Goal: Information Seeking & Learning: Learn about a topic

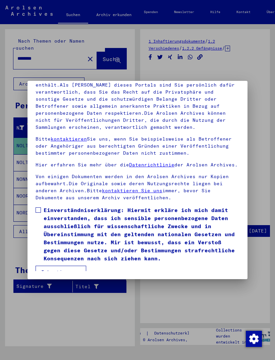
scroll to position [88, 0]
click at [38, 207] on span at bounding box center [38, 209] width 5 height 5
click at [48, 266] on button "Ich stimme zu" at bounding box center [61, 272] width 51 height 13
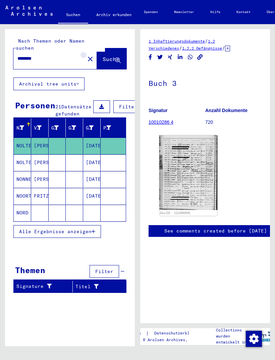
click at [86, 55] on mat-icon "close" at bounding box center [90, 59] width 8 height 8
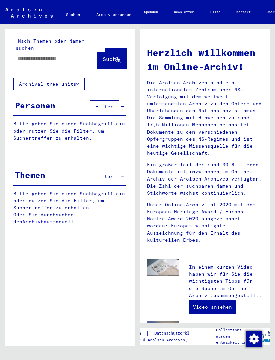
click at [31, 55] on input "text" at bounding box center [46, 58] width 59 height 7
type input "**********"
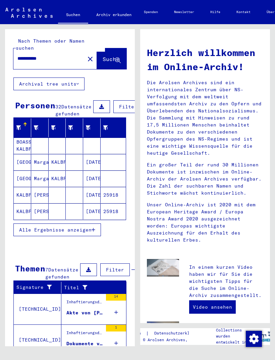
click at [82, 229] on span "Alle Ergebnisse anzeigen" at bounding box center [55, 230] width 72 height 6
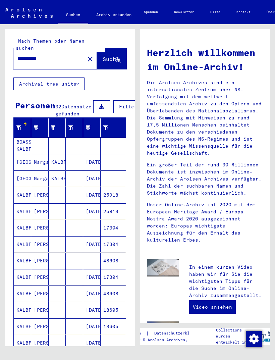
click at [29, 195] on mat-cell "KALBFLEISCH" at bounding box center [22, 195] width 17 height 16
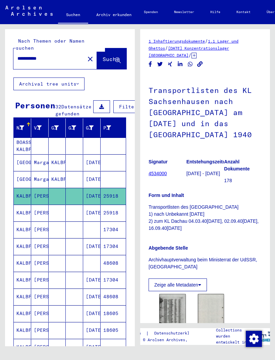
click at [178, 311] on img at bounding box center [172, 312] width 26 height 37
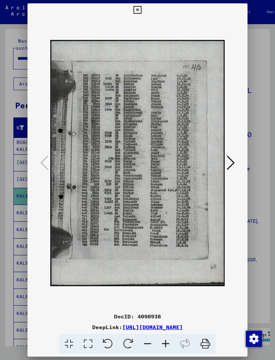
click at [141, 10] on icon at bounding box center [137, 10] width 8 height 8
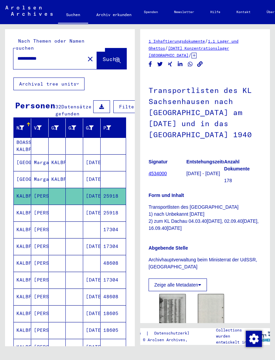
click at [27, 229] on mat-cell "KALBFLEISCH" at bounding box center [22, 229] width 17 height 16
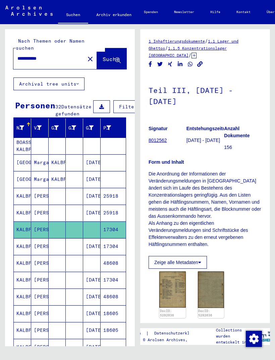
click at [176, 291] on img at bounding box center [172, 289] width 26 height 36
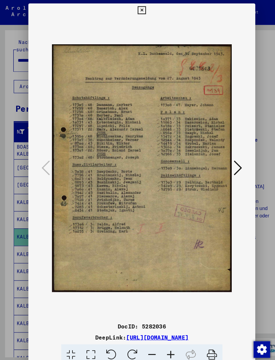
click at [141, 10] on icon at bounding box center [137, 10] width 8 height 8
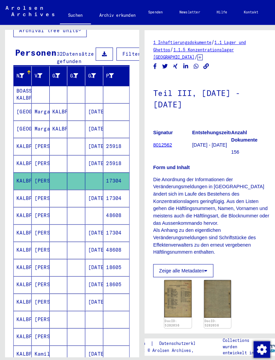
scroll to position [55, 0]
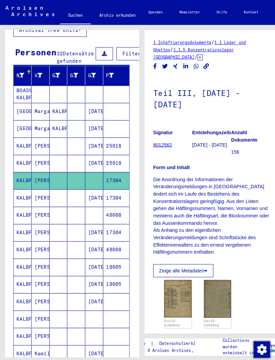
click at [26, 195] on mat-cell "KALBFLEISCH" at bounding box center [21, 191] width 17 height 16
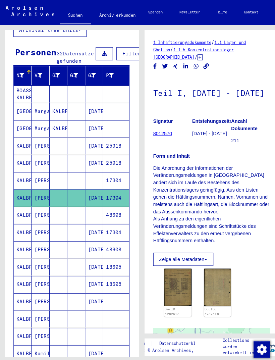
click at [174, 286] on img at bounding box center [172, 278] width 26 height 36
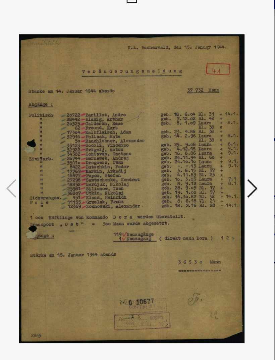
click at [227, 155] on icon at bounding box center [231, 163] width 8 height 16
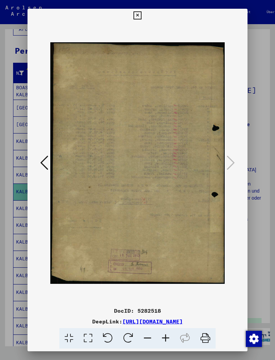
click at [248, 9] on div at bounding box center [137, 180] width 275 height 360
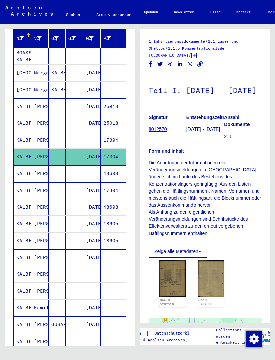
scroll to position [90, 0]
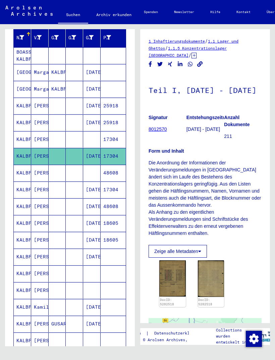
click at [26, 179] on mat-cell "KALBFLEISCH" at bounding box center [22, 173] width 17 height 16
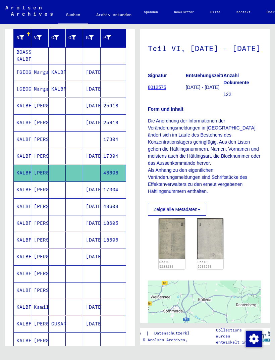
scroll to position [41, 1]
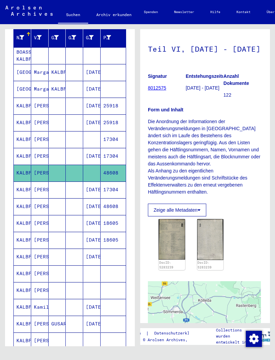
click at [171, 250] on img at bounding box center [172, 239] width 26 height 41
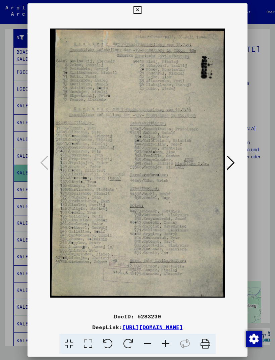
click at [141, 9] on icon at bounding box center [137, 10] width 8 height 8
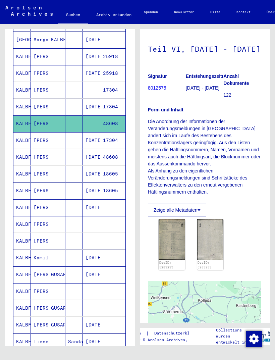
scroll to position [142, 0]
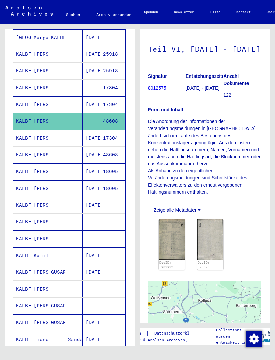
click at [23, 207] on mat-cell "KALBFLEISCH" at bounding box center [21, 205] width 17 height 16
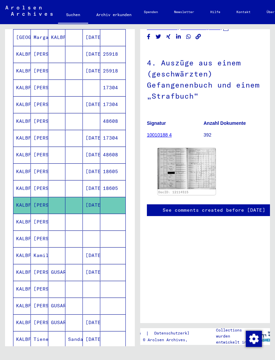
scroll to position [30, 2]
click at [172, 164] on img at bounding box center [186, 168] width 58 height 41
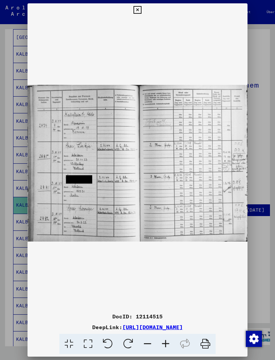
click at [141, 7] on icon at bounding box center [137, 10] width 8 height 8
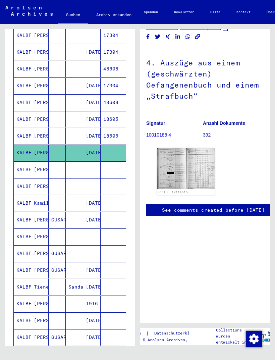
scroll to position [195, 0]
click at [26, 221] on mat-cell "KALBFLEISCH" at bounding box center [22, 219] width 17 height 16
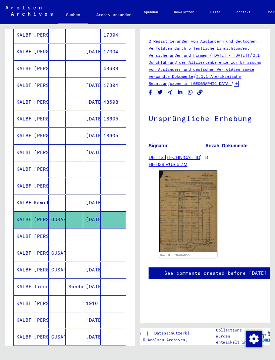
click at [191, 217] on img at bounding box center [188, 211] width 58 height 82
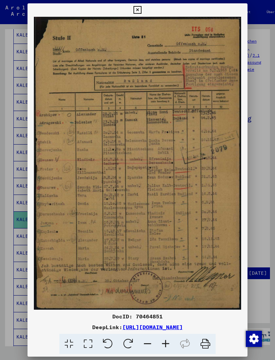
click at [143, 12] on button at bounding box center [137, 9] width 12 height 13
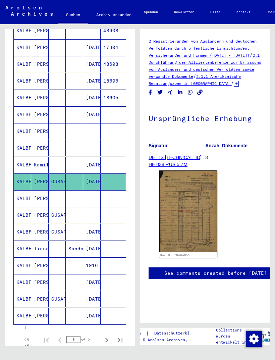
scroll to position [240, 1]
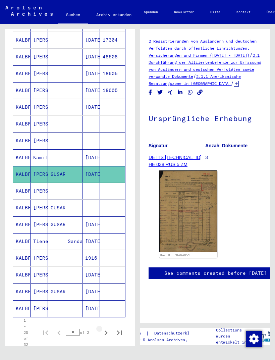
click at [109, 332] on icon "Next page" at bounding box center [105, 332] width 9 height 9
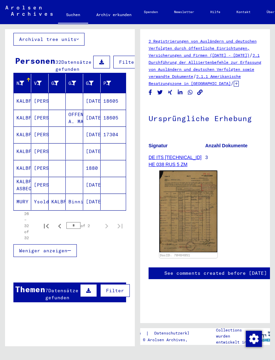
scroll to position [44, 0]
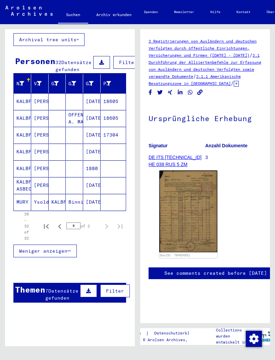
click at [25, 140] on mat-cell "KALBFLEISCH" at bounding box center [22, 135] width 17 height 16
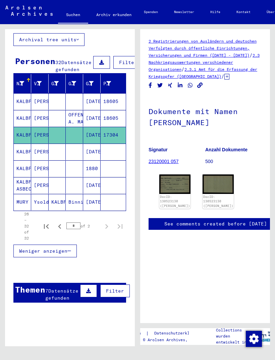
click at [175, 190] on img at bounding box center [174, 183] width 31 height 19
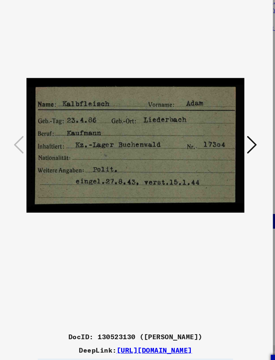
click at [227, 155] on icon at bounding box center [231, 163] width 8 height 16
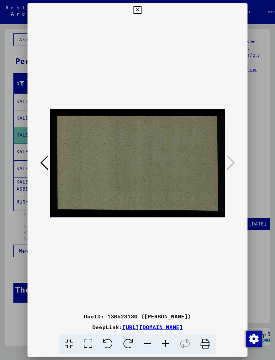
click at [141, 7] on icon at bounding box center [137, 10] width 8 height 8
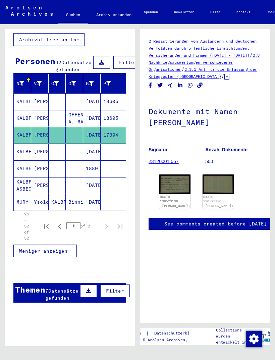
click at [25, 153] on mat-cell "KALBFLEISCH" at bounding box center [22, 152] width 17 height 16
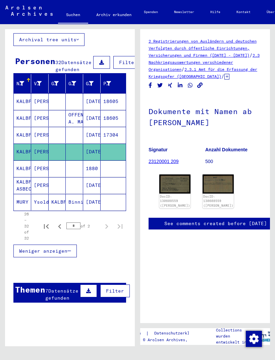
click at [171, 180] on img at bounding box center [174, 183] width 31 height 19
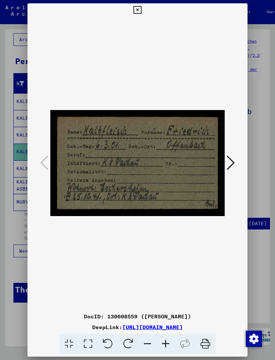
click at [227, 155] on icon at bounding box center [231, 163] width 8 height 16
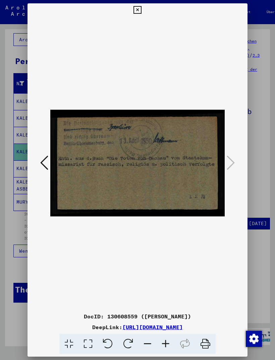
click at [141, 9] on icon at bounding box center [137, 10] width 8 height 8
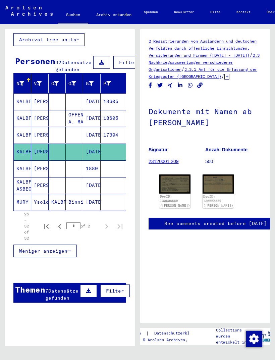
click at [25, 186] on mat-cell "KALBFLEISCH ASBECH" at bounding box center [22, 185] width 17 height 16
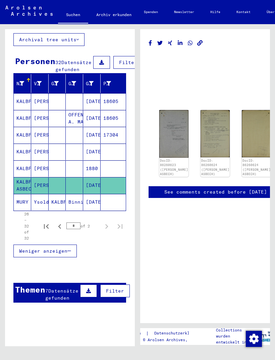
click at [168, 137] on img at bounding box center [173, 134] width 29 height 48
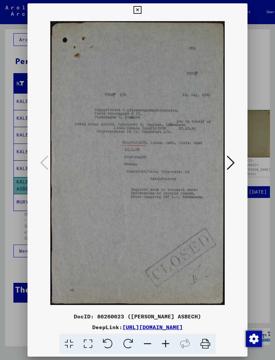
click at [227, 160] on icon at bounding box center [231, 163] width 8 height 16
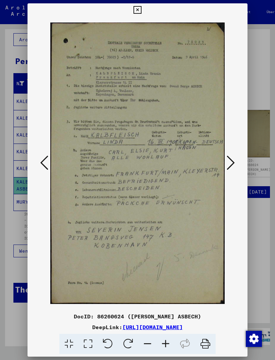
click at [230, 156] on icon at bounding box center [231, 163] width 8 height 16
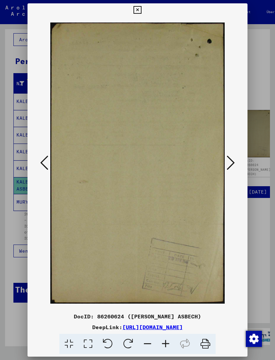
click at [231, 159] on icon at bounding box center [231, 163] width 8 height 16
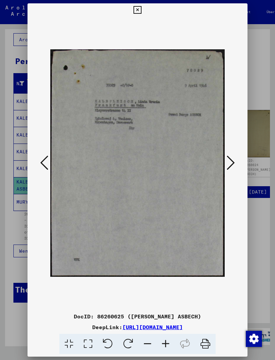
click at [141, 6] on icon at bounding box center [137, 10] width 8 height 8
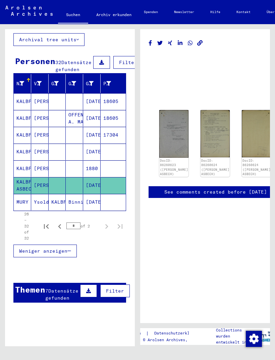
click at [26, 202] on mat-cell "MURY" at bounding box center [22, 202] width 17 height 16
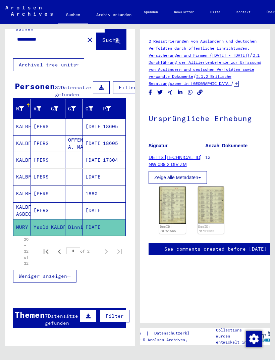
scroll to position [18, 1]
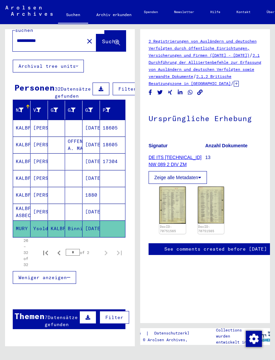
click at [25, 127] on mat-cell "KALBFLEISCH" at bounding box center [21, 128] width 17 height 16
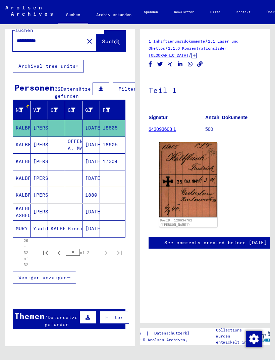
click at [190, 184] on img at bounding box center [188, 179] width 58 height 75
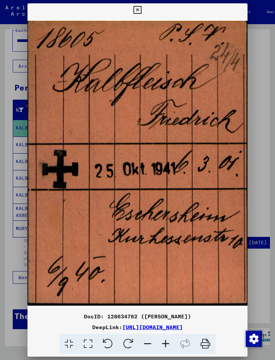
click at [143, 11] on button at bounding box center [137, 9] width 12 height 13
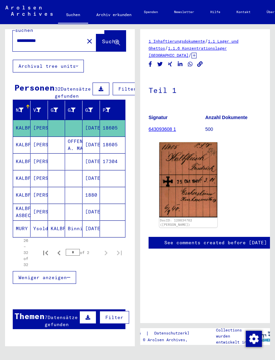
click at [63, 256] on icon "Previous page" at bounding box center [58, 252] width 9 height 9
type input "*"
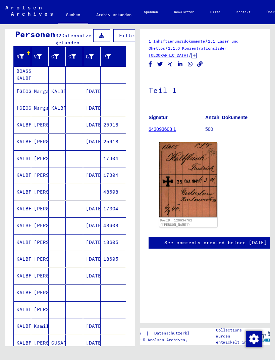
scroll to position [103, 3]
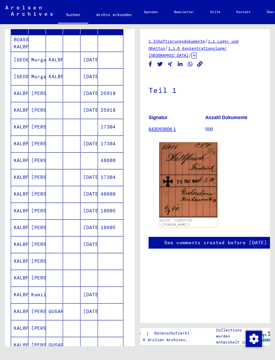
click at [23, 245] on mat-cell "KALBFLEISCH" at bounding box center [19, 244] width 17 height 16
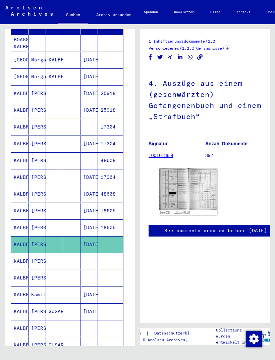
click at [23, 255] on mat-cell "KALBFLEISCH" at bounding box center [19, 261] width 17 height 16
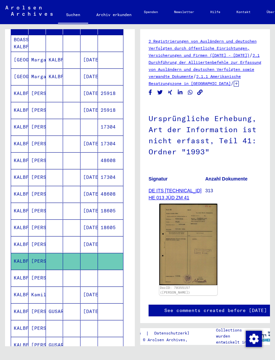
click at [189, 251] on img at bounding box center [188, 244] width 58 height 81
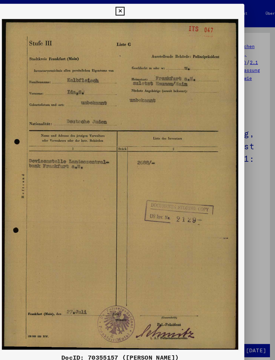
click at [141, 10] on icon at bounding box center [137, 10] width 8 height 8
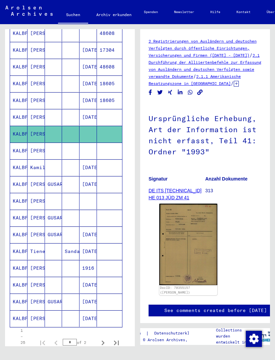
scroll to position [231, 5]
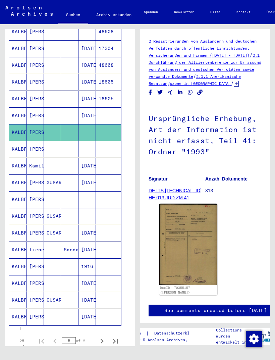
click at [35, 284] on mat-cell "[PERSON_NAME]" at bounding box center [34, 283] width 17 height 16
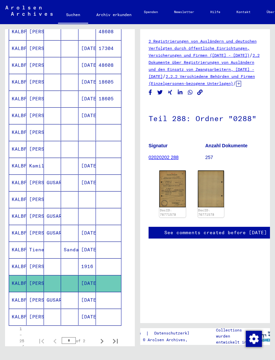
click at [173, 197] on img at bounding box center [172, 188] width 26 height 37
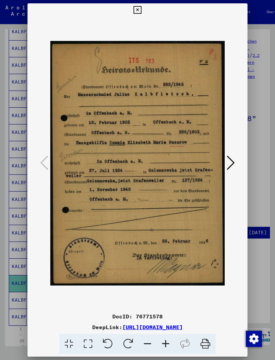
click at [141, 7] on icon at bounding box center [137, 10] width 8 height 8
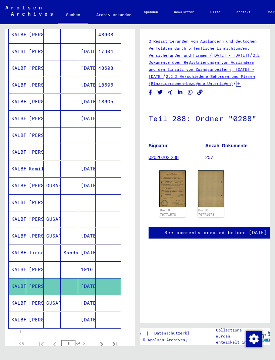
scroll to position [228, 5]
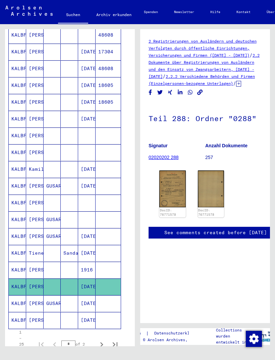
click at [21, 220] on mat-cell "KALBFLEISCH" at bounding box center [17, 219] width 17 height 16
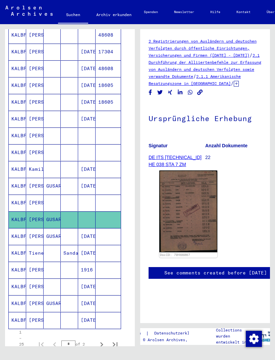
click at [190, 218] on img at bounding box center [188, 211] width 58 height 82
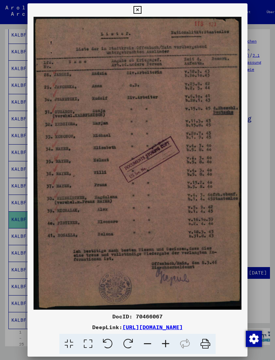
click at [143, 7] on button at bounding box center [137, 9] width 12 height 13
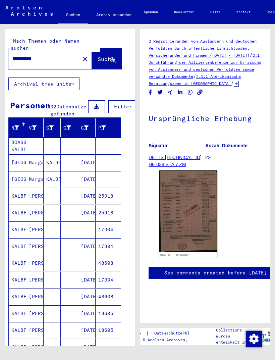
scroll to position [0, 5]
click at [48, 55] on input "**********" at bounding box center [43, 58] width 63 height 7
type input "*"
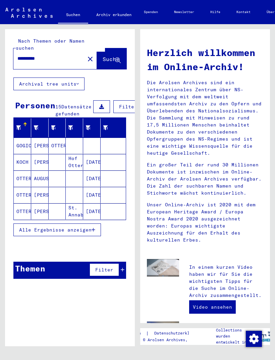
click at [76, 228] on span "Alle Ergebnisse anzeigen" at bounding box center [55, 230] width 72 height 6
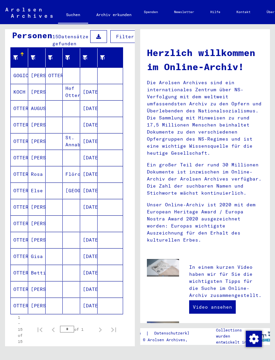
scroll to position [71, 3]
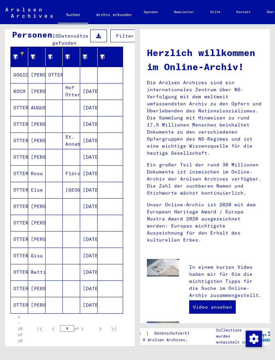
click at [21, 292] on mat-cell "OTTERSBACH" at bounding box center [19, 288] width 17 height 16
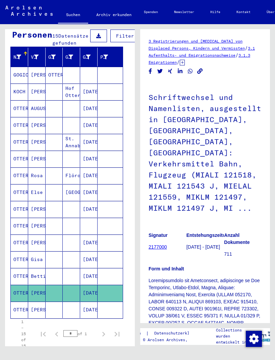
click at [26, 273] on mat-cell "OTTERSBACH" at bounding box center [19, 276] width 17 height 16
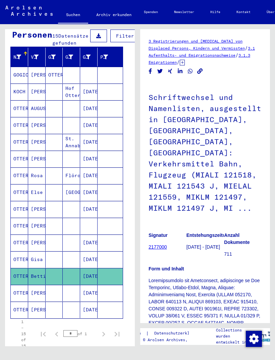
click at [26, 181] on mat-cell "OTTERSBACH" at bounding box center [19, 175] width 17 height 16
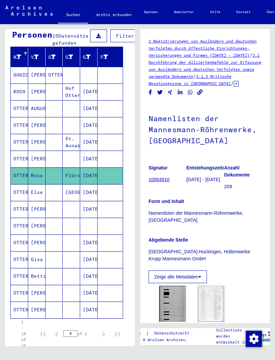
click at [183, 315] on img at bounding box center [172, 304] width 26 height 36
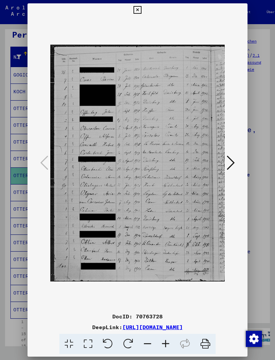
click at [141, 7] on icon at bounding box center [137, 10] width 8 height 8
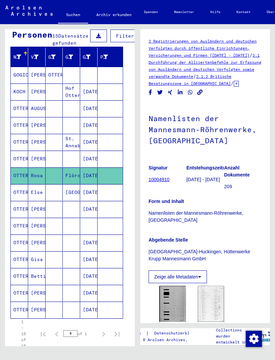
click at [25, 160] on mat-cell "OTTERSBACH" at bounding box center [19, 159] width 17 height 16
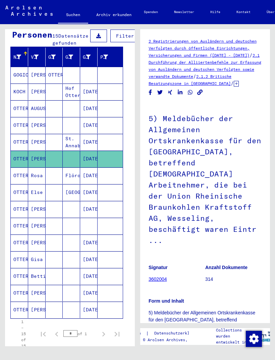
click at [20, 145] on mat-cell "OTTERSBACH" at bounding box center [19, 142] width 17 height 16
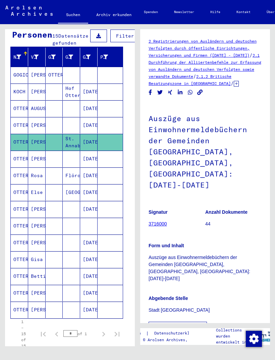
click at [21, 191] on mat-cell "OTTERSBACH" at bounding box center [19, 192] width 17 height 16
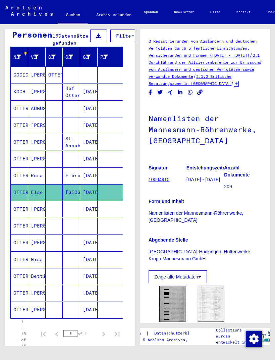
click at [18, 223] on mat-cell "OTTERSBACH" at bounding box center [19, 226] width 17 height 16
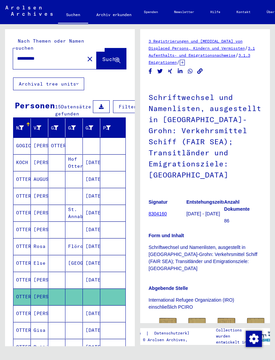
scroll to position [0, 0]
click at [52, 55] on input "**********" at bounding box center [48, 58] width 63 height 7
type input "*"
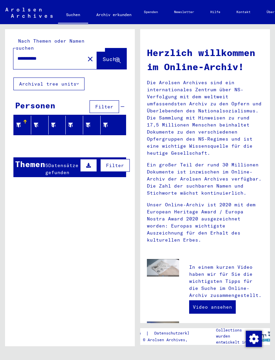
click at [58, 55] on input "**********" at bounding box center [46, 58] width 59 height 7
type input "*"
type input "********"
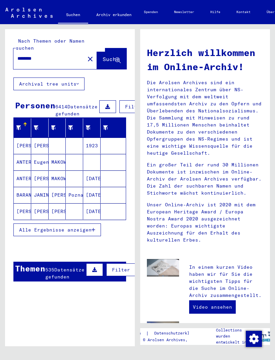
click at [79, 225] on button "Alle Ergebnisse anzeigen" at bounding box center [57, 229] width 88 height 13
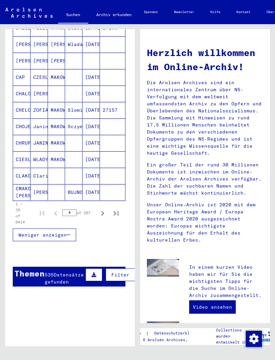
scroll to position [347, 1]
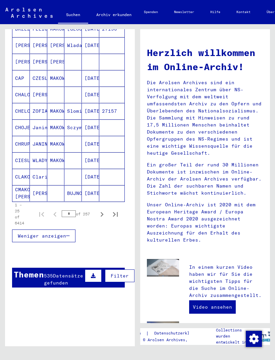
click at [102, 212] on icon "Next page" at bounding box center [101, 214] width 9 height 9
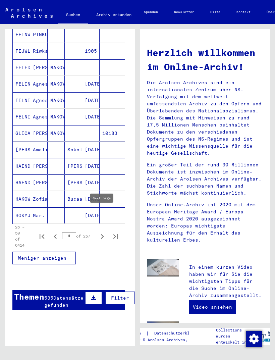
scroll to position [312, 2]
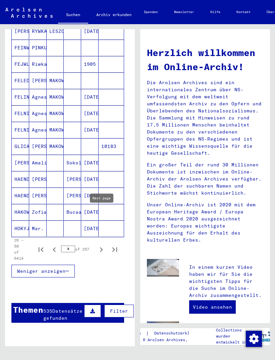
click at [102, 248] on icon "Next page" at bounding box center [101, 249] width 9 height 9
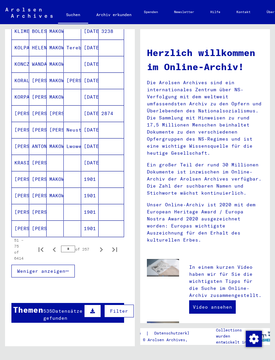
click at [101, 248] on icon "Next page" at bounding box center [101, 249] width 3 height 5
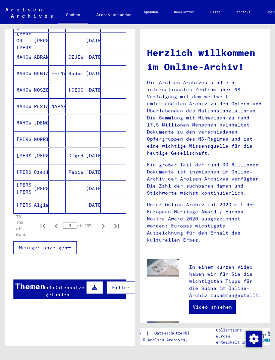
scroll to position [338, 0]
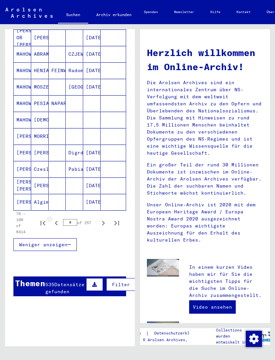
click at [57, 221] on icon "Previous page" at bounding box center [56, 222] width 9 height 9
type input "*"
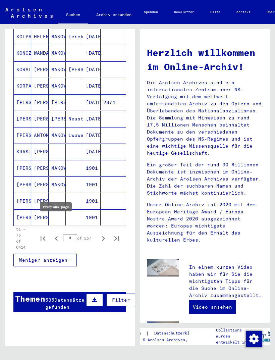
scroll to position [322, 0]
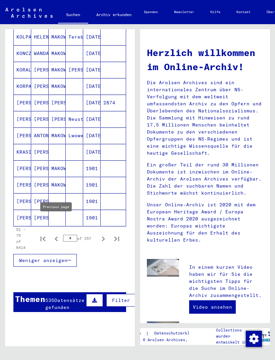
click at [26, 215] on mat-cell "[PERSON_NAME]" at bounding box center [22, 218] width 17 height 16
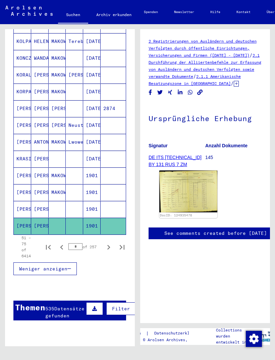
click at [184, 201] on img at bounding box center [188, 191] width 58 height 42
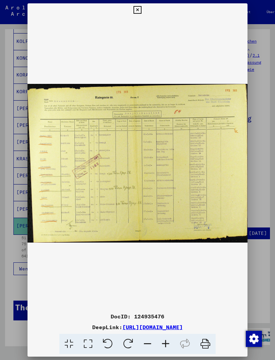
click at [143, 3] on button at bounding box center [137, 9] width 12 height 13
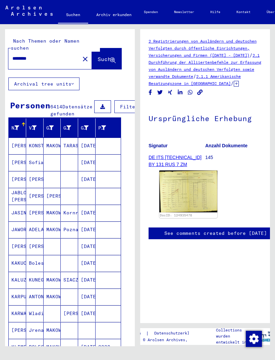
scroll to position [0, 5]
click at [45, 55] on input "********" at bounding box center [43, 58] width 63 height 7
type input "*"
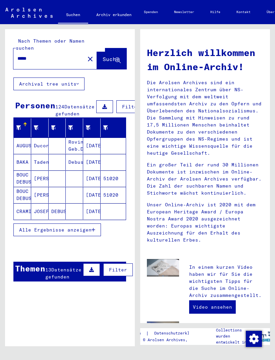
click at [73, 227] on span "Alle Ergebnisse anzeigen" at bounding box center [55, 230] width 72 height 6
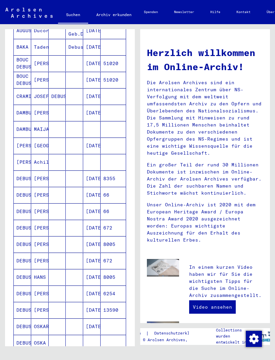
scroll to position [116, 0]
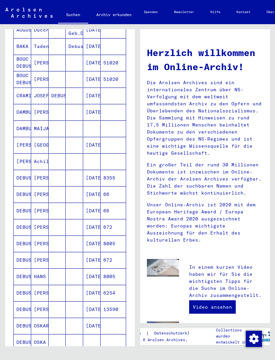
click at [23, 180] on mat-cell "DEBUS" at bounding box center [22, 178] width 17 height 16
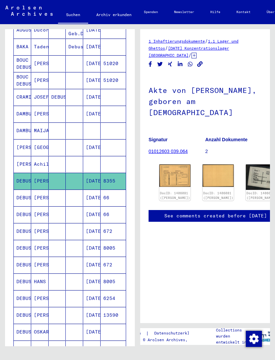
click at [173, 164] on img at bounding box center [174, 175] width 31 height 22
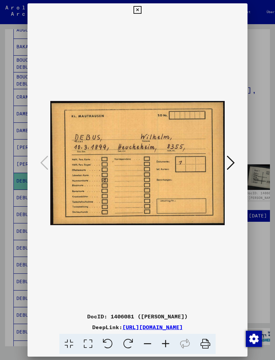
click at [229, 159] on icon at bounding box center [231, 163] width 8 height 16
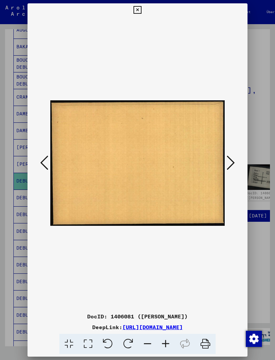
click at [229, 162] on icon at bounding box center [231, 163] width 8 height 16
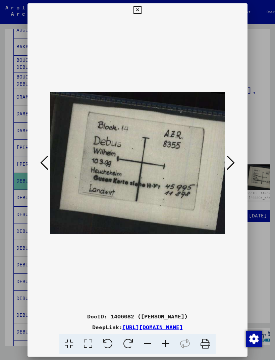
click at [143, 8] on button at bounding box center [137, 9] width 12 height 13
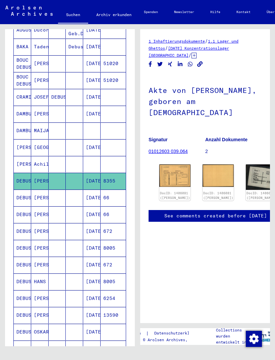
click at [25, 199] on mat-cell "DEBUS" at bounding box center [22, 198] width 17 height 16
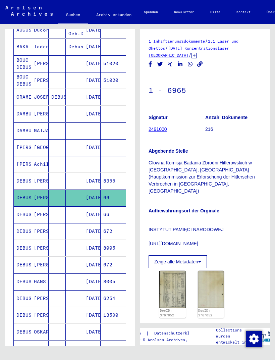
click at [178, 285] on img at bounding box center [172, 289] width 26 height 37
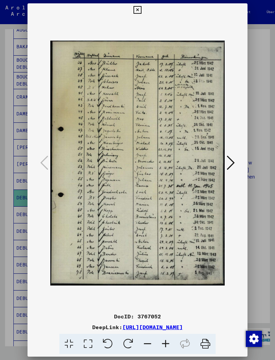
click at [143, 3] on button at bounding box center [137, 9] width 12 height 13
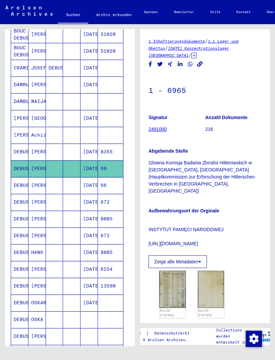
scroll to position [145, 3]
click at [24, 203] on mat-cell "DEBUS" at bounding box center [19, 202] width 17 height 16
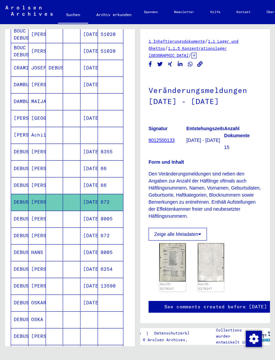
click at [176, 269] on img at bounding box center [172, 262] width 26 height 38
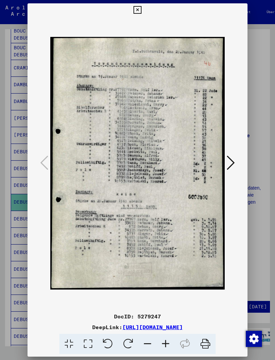
click at [141, 9] on icon at bounding box center [137, 10] width 8 height 8
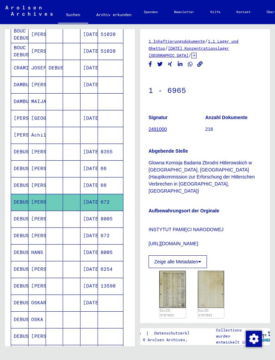
click at [41, 253] on mat-cell "HANS" at bounding box center [37, 252] width 17 height 16
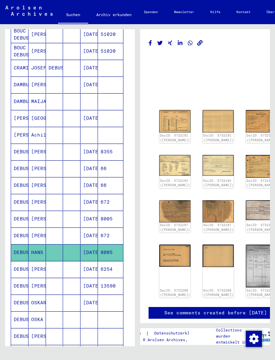
click at [169, 133] on div "DocID: 5732191 ([PERSON_NAME])" at bounding box center [174, 138] width 31 height 10
click at [169, 119] on img at bounding box center [174, 121] width 31 height 22
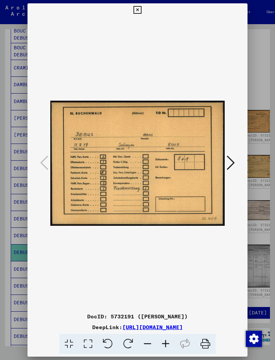
click at [232, 160] on icon at bounding box center [231, 163] width 8 height 16
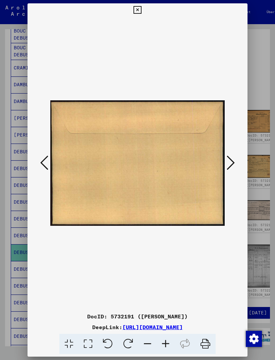
click at [232, 159] on icon at bounding box center [231, 163] width 8 height 16
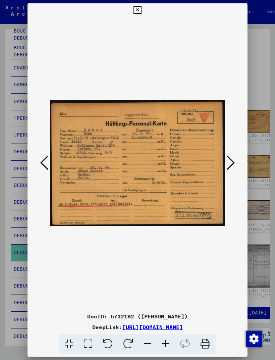
click at [141, 7] on icon at bounding box center [137, 10] width 8 height 8
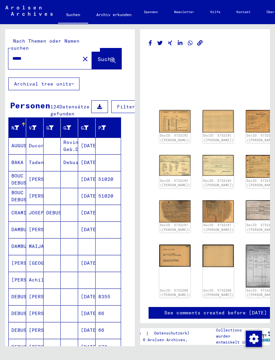
scroll to position [0, 5]
click at [31, 55] on input "*****" at bounding box center [43, 58] width 63 height 7
type input "*"
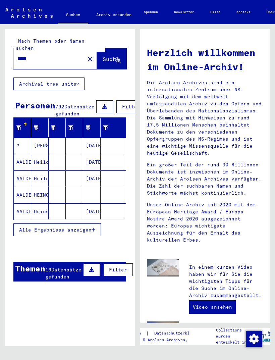
click at [77, 230] on span "Alle Ergebnisse anzeigen" at bounding box center [55, 230] width 72 height 6
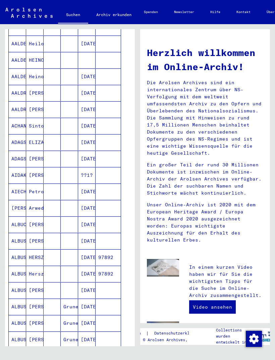
scroll to position [135, 5]
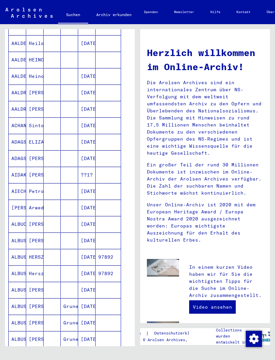
click at [21, 256] on mat-cell "ALBUS" at bounding box center [17, 257] width 17 height 16
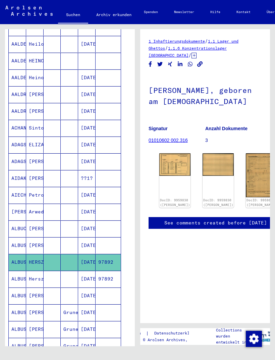
click at [168, 162] on img at bounding box center [174, 164] width 31 height 22
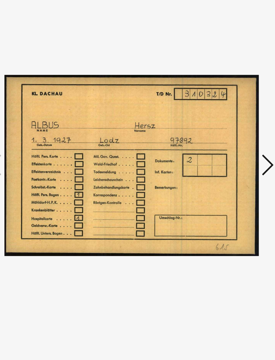
click at [227, 155] on icon at bounding box center [231, 163] width 8 height 16
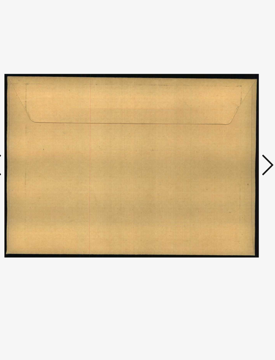
click at [227, 155] on icon at bounding box center [231, 163] width 8 height 16
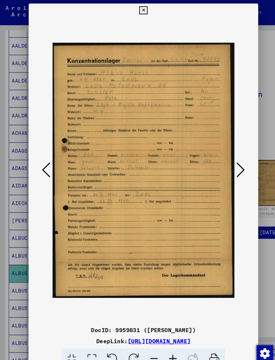
click at [230, 161] on icon at bounding box center [231, 163] width 8 height 16
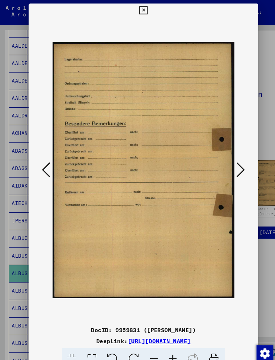
click at [229, 163] on icon at bounding box center [231, 163] width 8 height 16
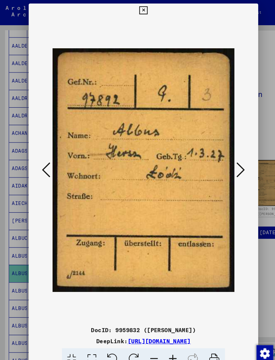
click at [232, 155] on icon at bounding box center [231, 163] width 8 height 16
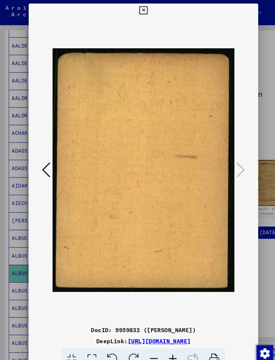
click at [143, 13] on button at bounding box center [137, 9] width 12 height 13
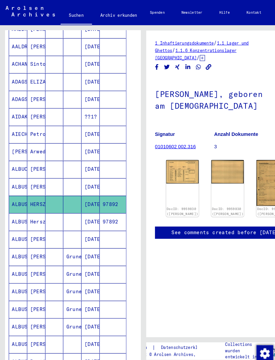
scroll to position [202, 5]
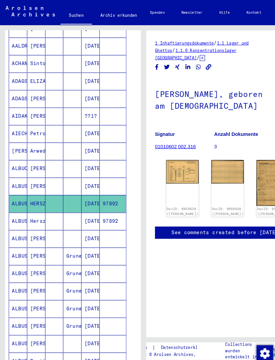
click at [19, 241] on mat-cell "ALBUS" at bounding box center [17, 245] width 17 height 16
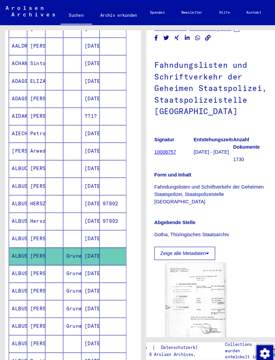
scroll to position [36, 2]
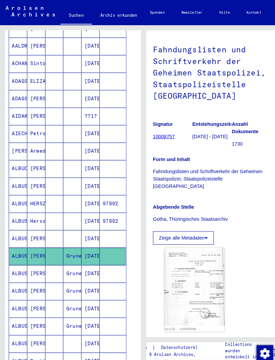
click at [191, 260] on img at bounding box center [186, 274] width 58 height 75
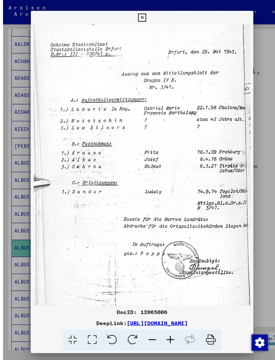
click at [141, 17] on icon at bounding box center [137, 17] width 8 height 8
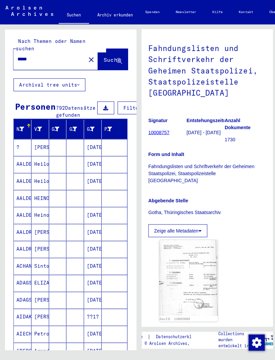
scroll to position [0, 0]
click at [38, 55] on input "*****" at bounding box center [48, 58] width 63 height 7
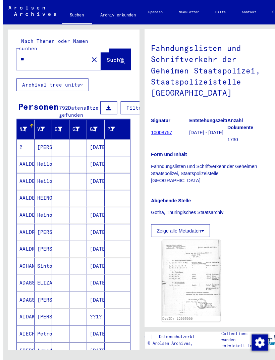
type input "*"
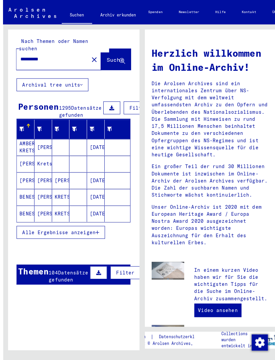
click at [92, 232] on span "Alle Ergebnisse anzeigen" at bounding box center [55, 230] width 72 height 6
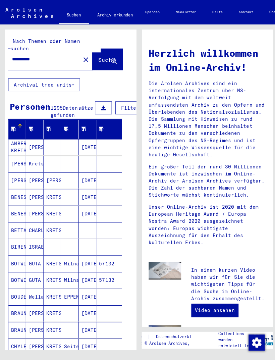
scroll to position [0, 5]
click at [49, 55] on input "**********" at bounding box center [41, 58] width 59 height 7
type input "*"
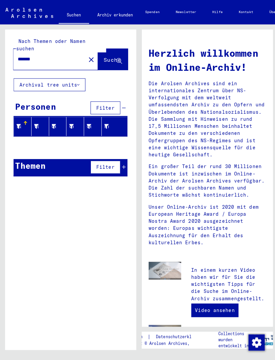
type input "*******"
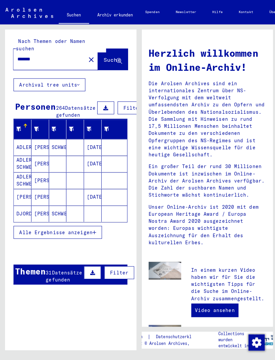
click at [90, 229] on span "Alle Ergebnisse anzeigen" at bounding box center [55, 230] width 72 height 6
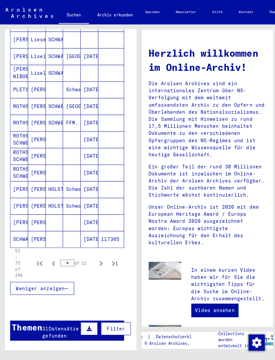
scroll to position [305, 4]
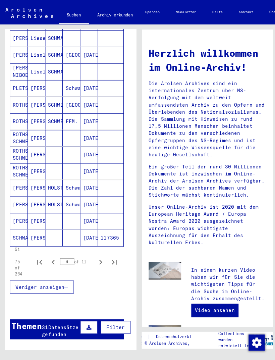
click at [104, 260] on icon "Next page" at bounding box center [99, 259] width 9 height 9
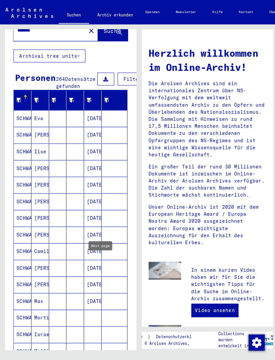
scroll to position [28, 0]
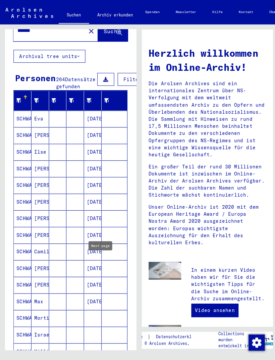
click at [26, 119] on mat-cell "SCHWALM" at bounding box center [22, 117] width 17 height 16
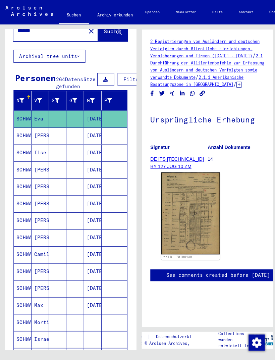
click at [199, 232] on img at bounding box center [188, 210] width 58 height 81
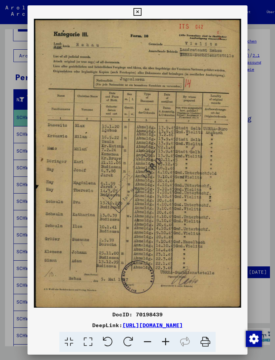
click at [141, 8] on icon at bounding box center [137, 12] width 8 height 8
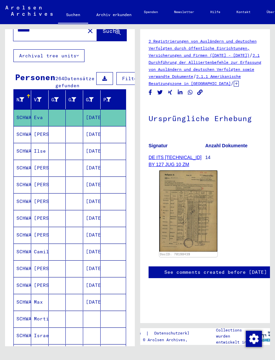
click at [26, 218] on mat-cell "SCHWALM" at bounding box center [22, 218] width 17 height 16
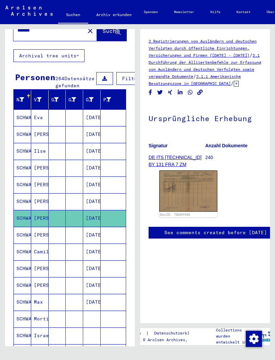
click at [190, 202] on img at bounding box center [188, 190] width 58 height 41
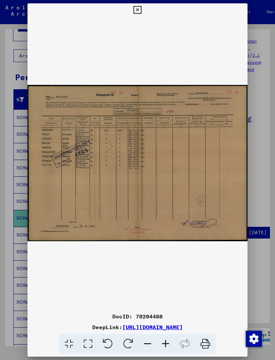
click at [141, 9] on icon at bounding box center [137, 10] width 8 height 8
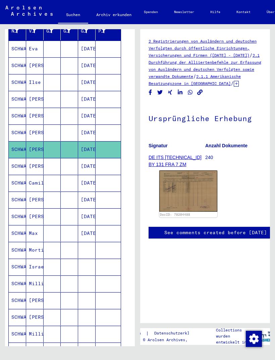
scroll to position [98, 5]
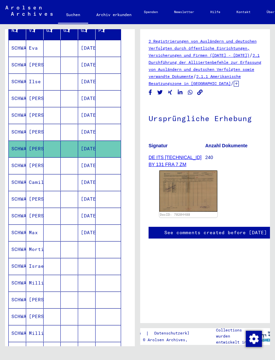
click at [20, 206] on mat-cell "SCHWALM" at bounding box center [17, 199] width 17 height 16
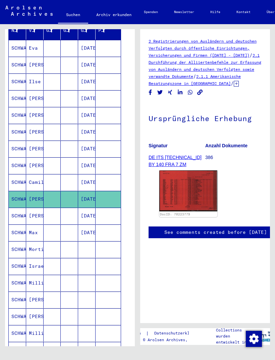
click at [186, 199] on img at bounding box center [188, 190] width 58 height 41
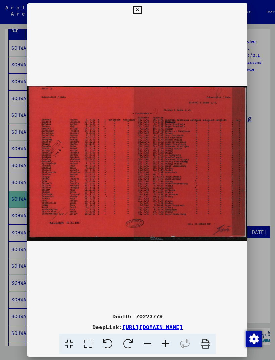
click at [141, 8] on icon at bounding box center [137, 10] width 8 height 8
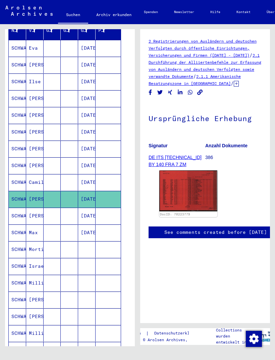
click at [20, 232] on mat-cell "SCHWALM" at bounding box center [17, 232] width 17 height 16
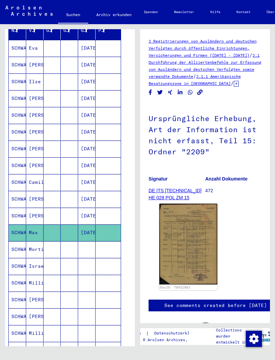
click at [196, 251] on img at bounding box center [188, 244] width 58 height 81
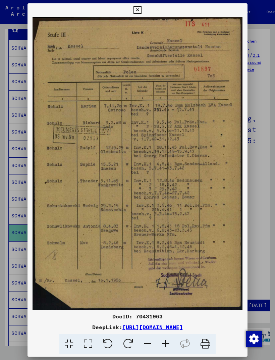
click at [143, 12] on button at bounding box center [137, 9] width 12 height 13
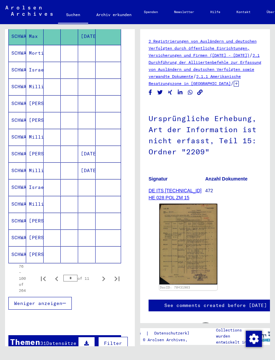
scroll to position [294, 5]
click at [29, 237] on mat-cell "[PERSON_NAME]" at bounding box center [34, 237] width 17 height 16
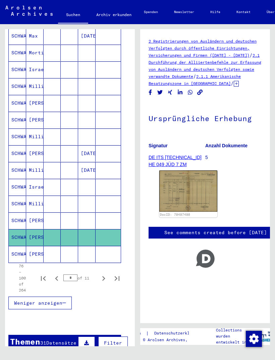
click at [185, 202] on img at bounding box center [188, 190] width 58 height 41
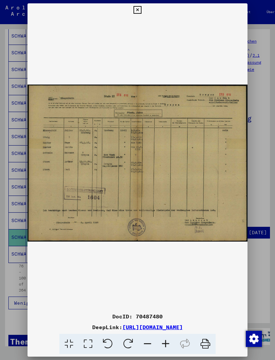
click at [141, 6] on icon at bounding box center [137, 10] width 8 height 8
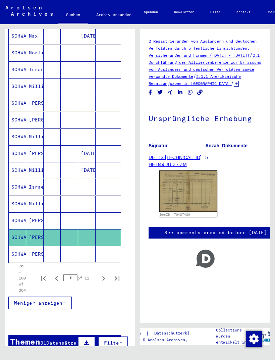
click at [103, 278] on icon "Next page" at bounding box center [103, 278] width 3 height 5
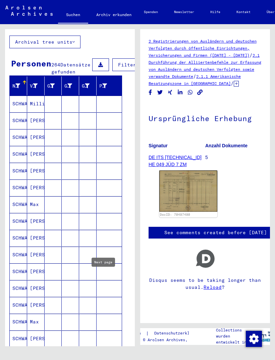
scroll to position [42, 4]
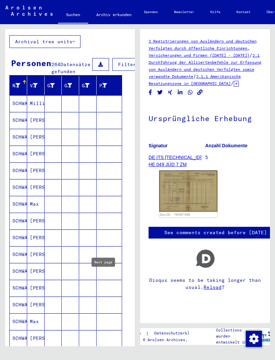
click at [29, 122] on mat-cell "[PERSON_NAME]" at bounding box center [35, 120] width 17 height 16
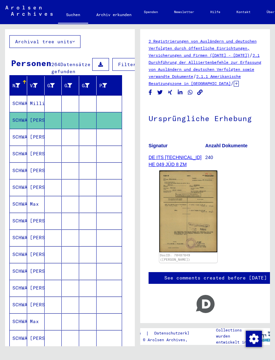
click at [191, 217] on img at bounding box center [188, 211] width 58 height 82
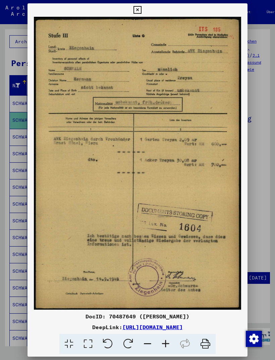
click at [141, 6] on icon at bounding box center [137, 10] width 8 height 8
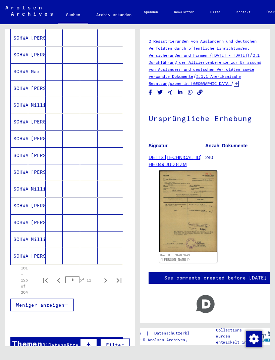
scroll to position [292, 3]
click at [108, 279] on icon "Next page" at bounding box center [105, 279] width 9 height 9
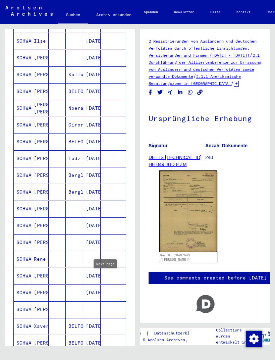
scroll to position [171, 0]
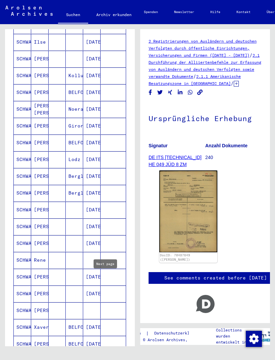
click at [31, 239] on mat-cell "[PERSON_NAME]" at bounding box center [39, 243] width 17 height 16
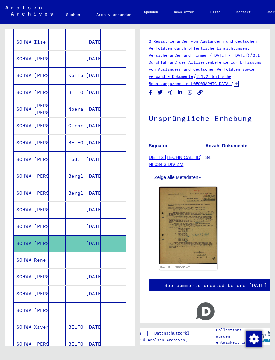
click at [192, 224] on img at bounding box center [188, 225] width 58 height 78
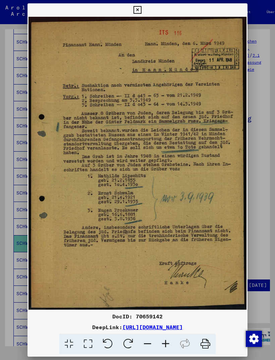
click at [141, 6] on icon at bounding box center [137, 10] width 8 height 8
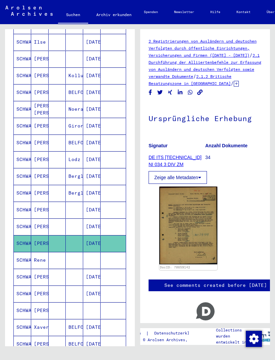
click at [33, 245] on mat-cell "[PERSON_NAME]" at bounding box center [39, 243] width 17 height 16
click at [98, 243] on mat-cell "[DATE]" at bounding box center [91, 243] width 17 height 16
click at [196, 232] on img at bounding box center [188, 225] width 58 height 78
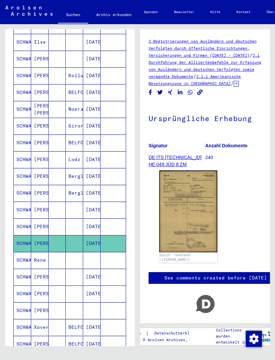
click at [30, 263] on mat-cell "SCHWALM" at bounding box center [22, 260] width 17 height 16
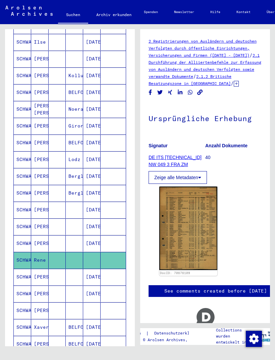
click at [188, 230] on img at bounding box center [188, 228] width 58 height 84
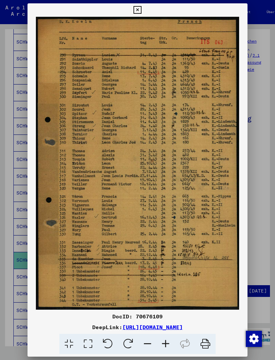
click at [143, 12] on button at bounding box center [137, 9] width 12 height 13
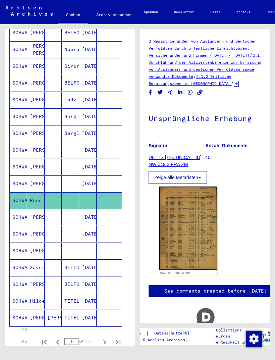
scroll to position [232, 5]
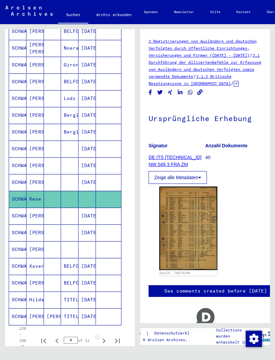
click at [104, 341] on icon "Next page" at bounding box center [104, 340] width 3 height 5
type input "*"
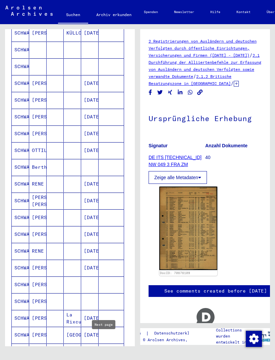
scroll to position [129, 2]
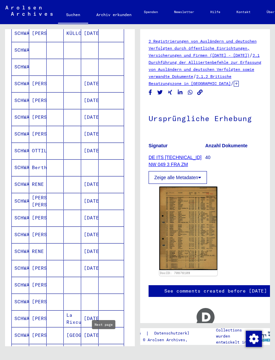
click at [23, 102] on mat-cell "SCHWALM" at bounding box center [20, 100] width 17 height 16
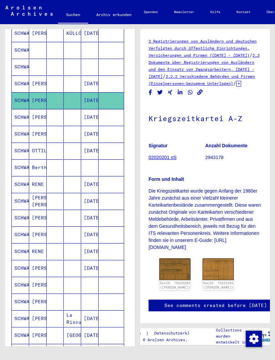
click at [178, 280] on img at bounding box center [174, 269] width 31 height 22
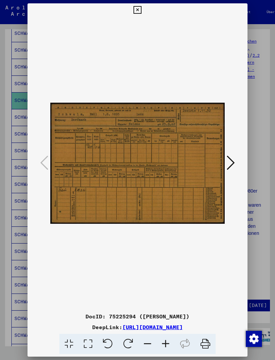
click at [143, 8] on button at bounding box center [137, 9] width 12 height 13
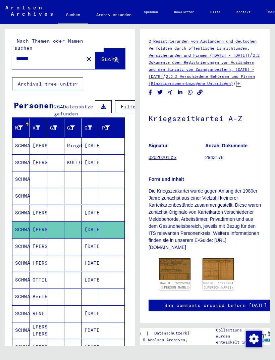
scroll to position [0, 1]
click at [121, 104] on span "Filter" at bounding box center [130, 107] width 18 height 6
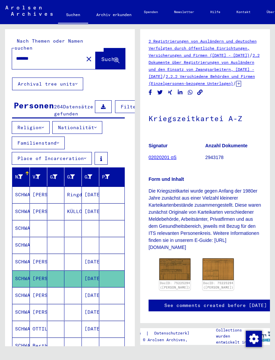
click at [101, 128] on button "Nationalität" at bounding box center [77, 127] width 50 height 13
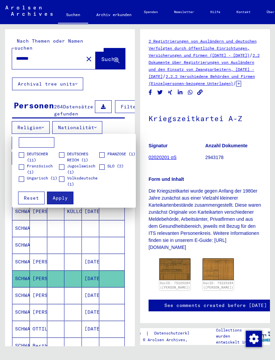
click at [101, 128] on div at bounding box center [137, 180] width 275 height 360
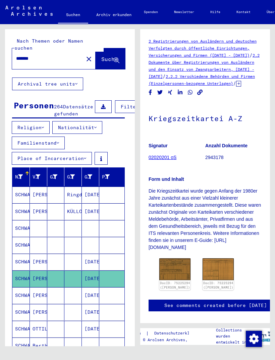
click at [43, 55] on input "*******" at bounding box center [47, 58] width 63 height 7
